Goal: Task Accomplishment & Management: Manage account settings

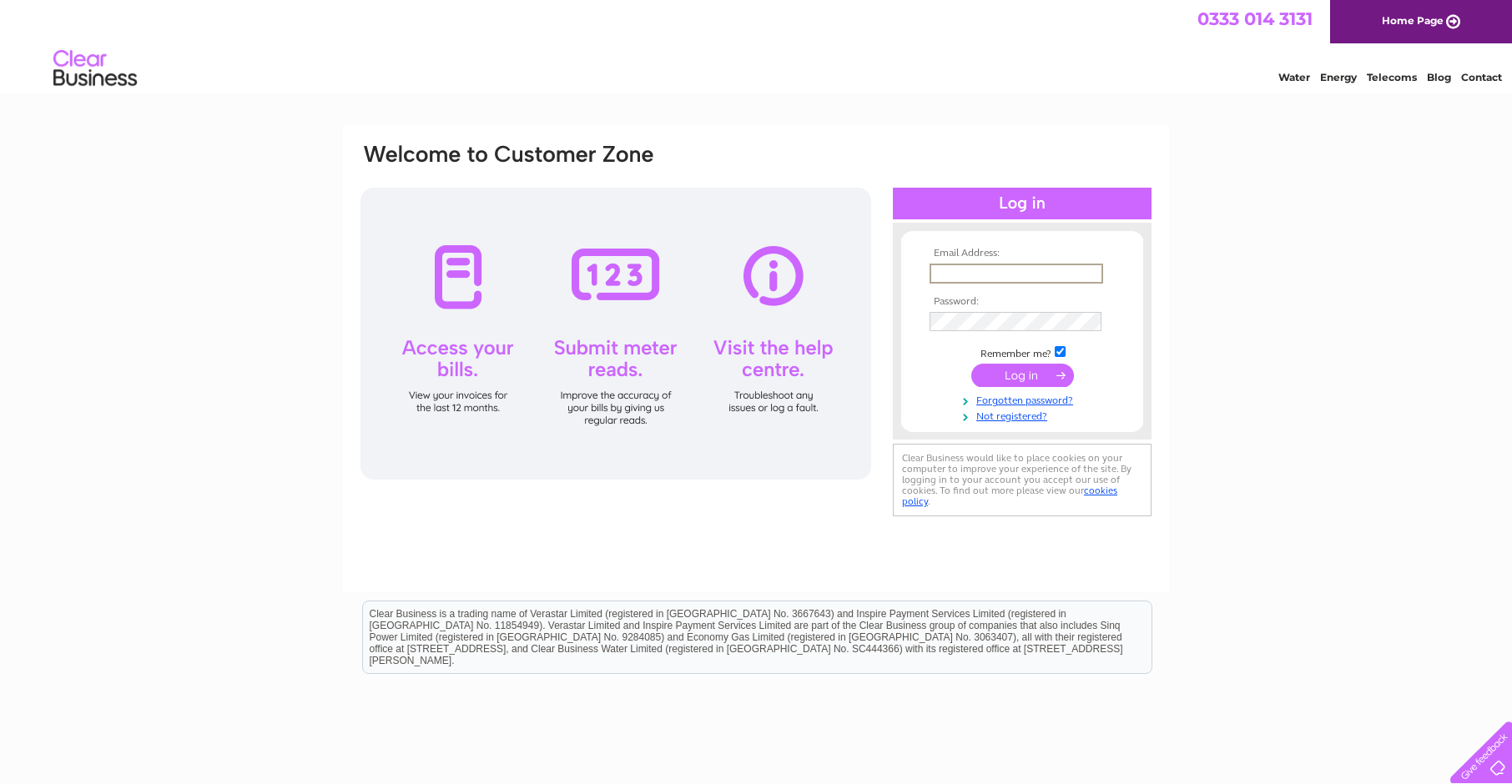
type input "[PERSON_NAME][EMAIL_ADDRESS][DOMAIN_NAME]"
click at [1008, 372] on input "submit" at bounding box center [1022, 375] width 103 height 24
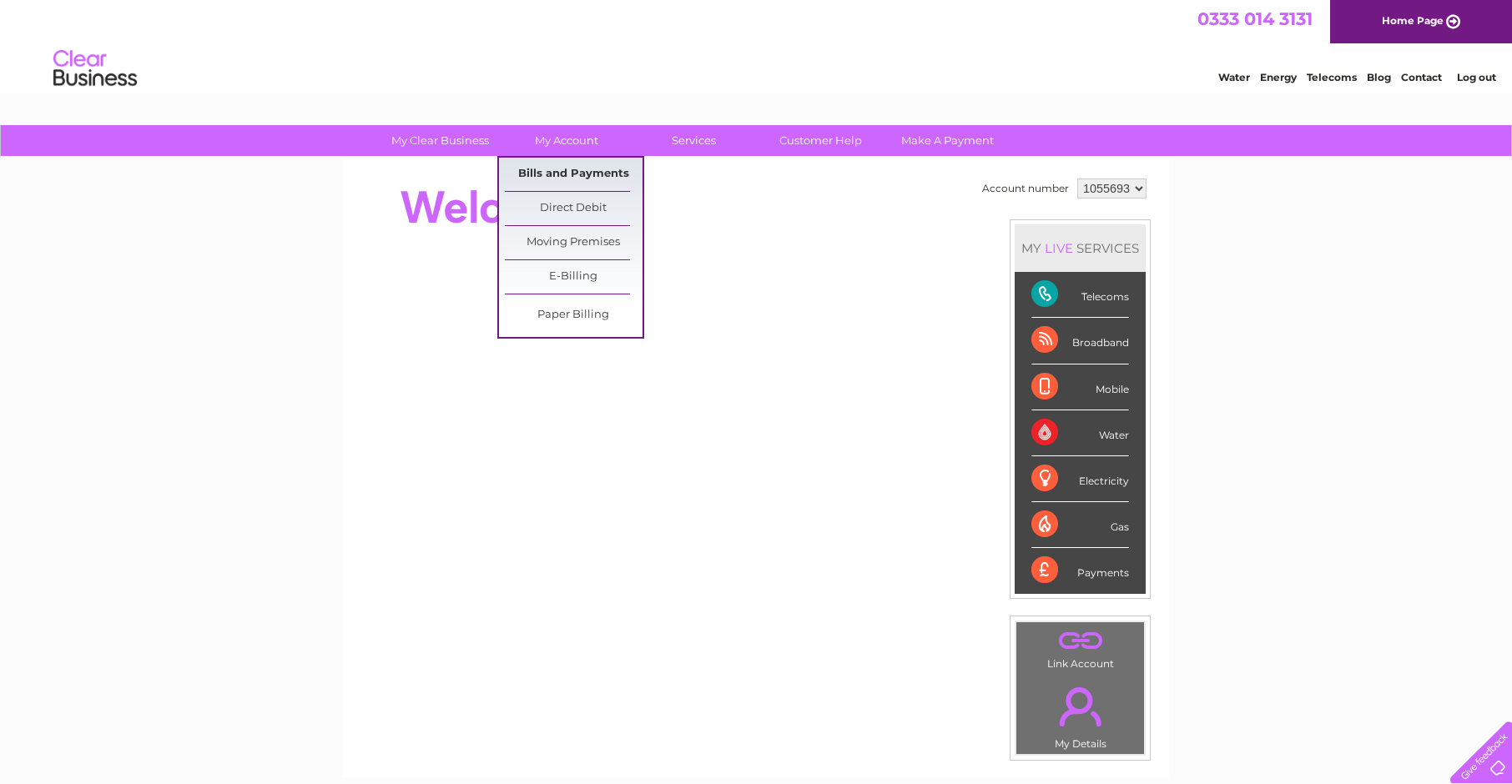
click at [581, 169] on link "Bills and Payments" at bounding box center [573, 174] width 138 height 34
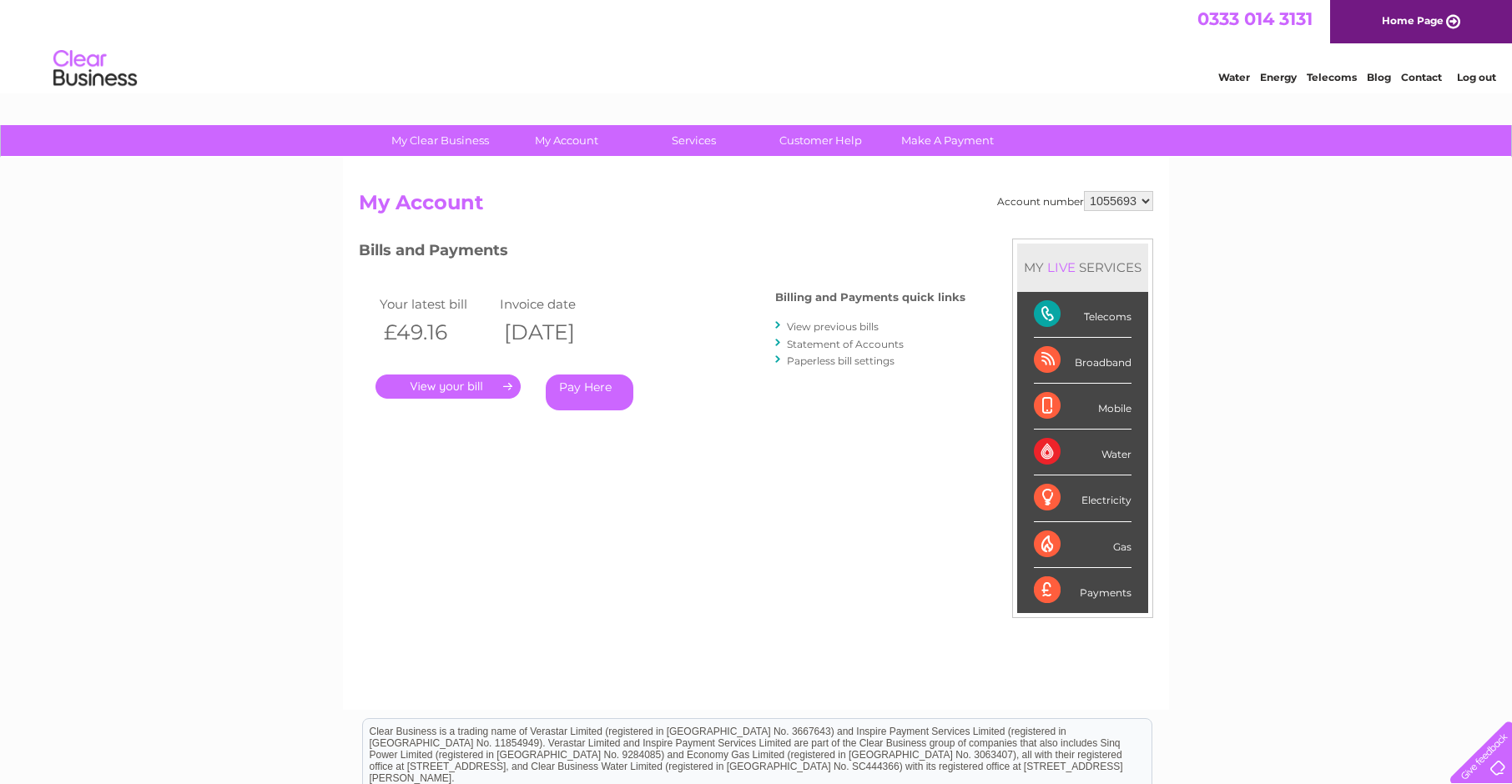
click at [483, 386] on link "." at bounding box center [447, 386] width 145 height 25
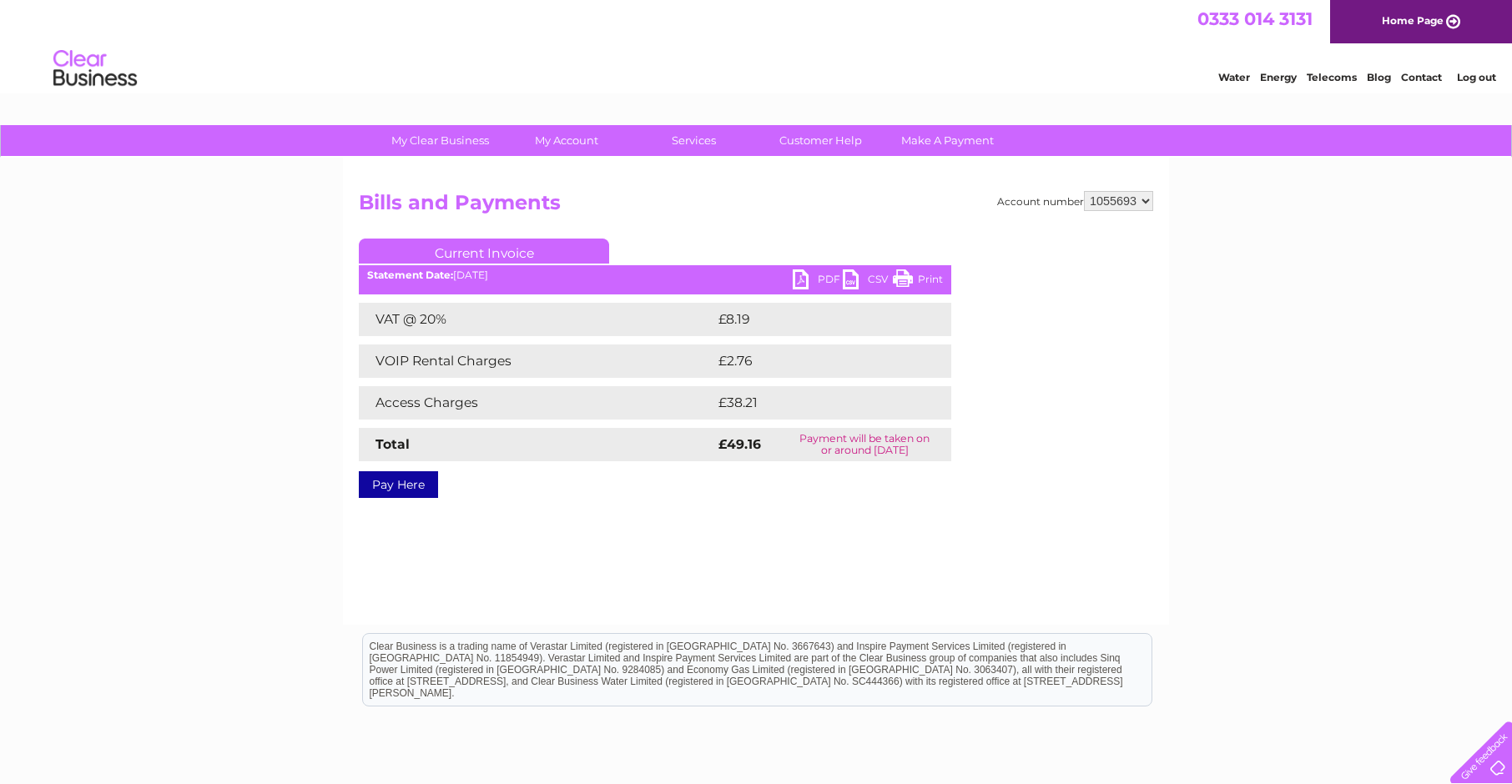
click at [797, 280] on link "PDF" at bounding box center [817, 281] width 50 height 25
